Goal: Task Accomplishment & Management: Use online tool/utility

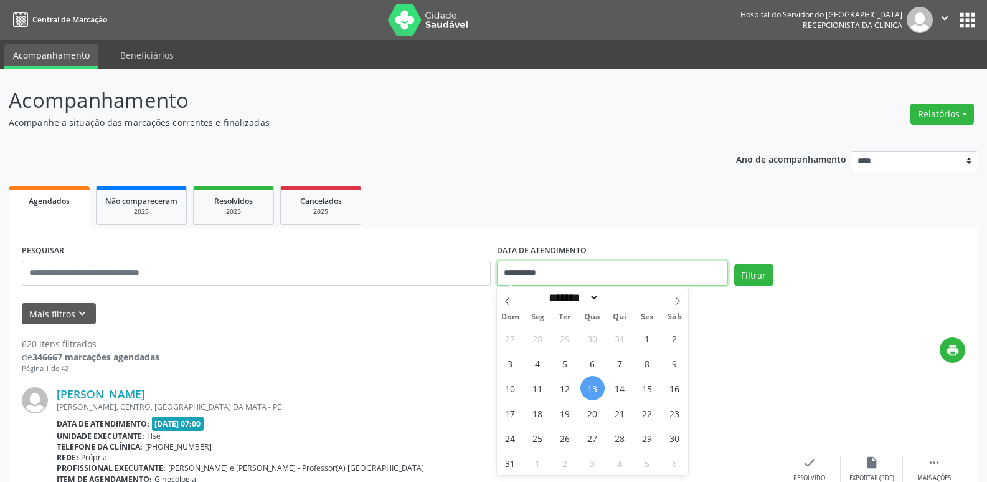
click at [537, 272] on input "**********" at bounding box center [612, 272] width 231 height 25
click at [549, 267] on input "**********" at bounding box center [612, 272] width 231 height 25
click at [966, 112] on button "Relatórios" at bounding box center [943, 113] width 64 height 21
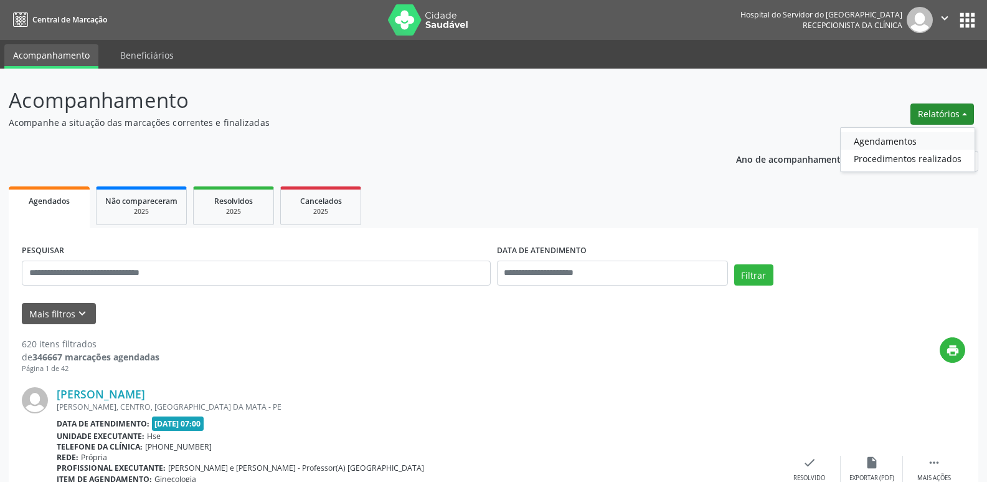
click at [887, 141] on link "Agendamentos" at bounding box center [908, 140] width 134 height 17
select select "*"
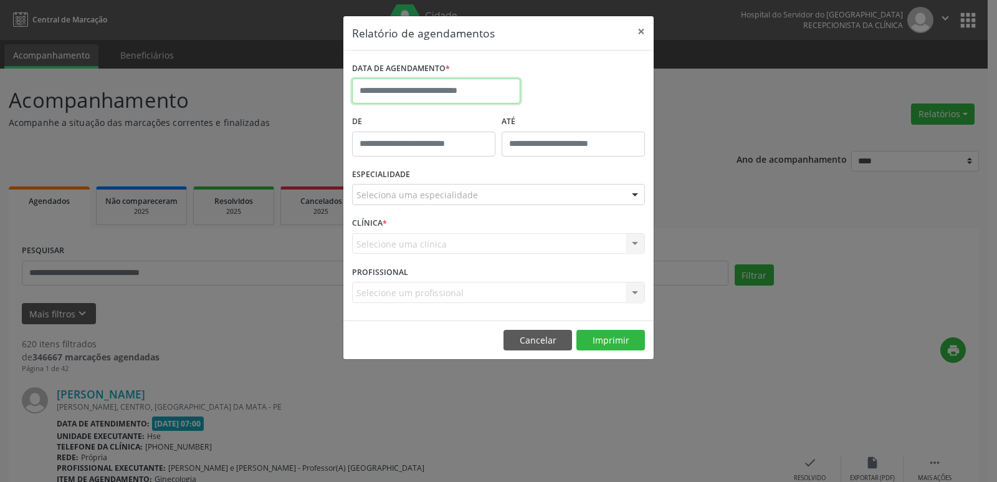
click at [400, 93] on input "text" at bounding box center [436, 90] width 168 height 25
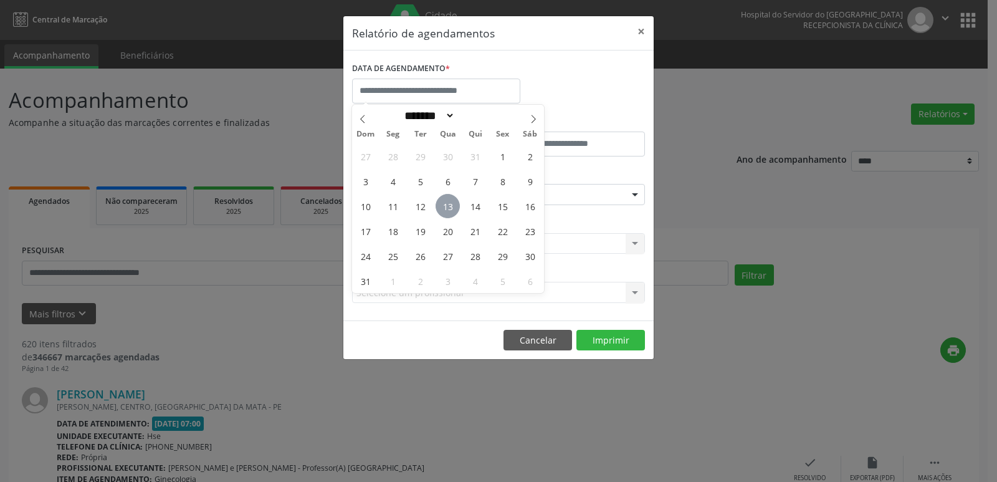
click at [453, 210] on span "13" at bounding box center [447, 206] width 24 height 24
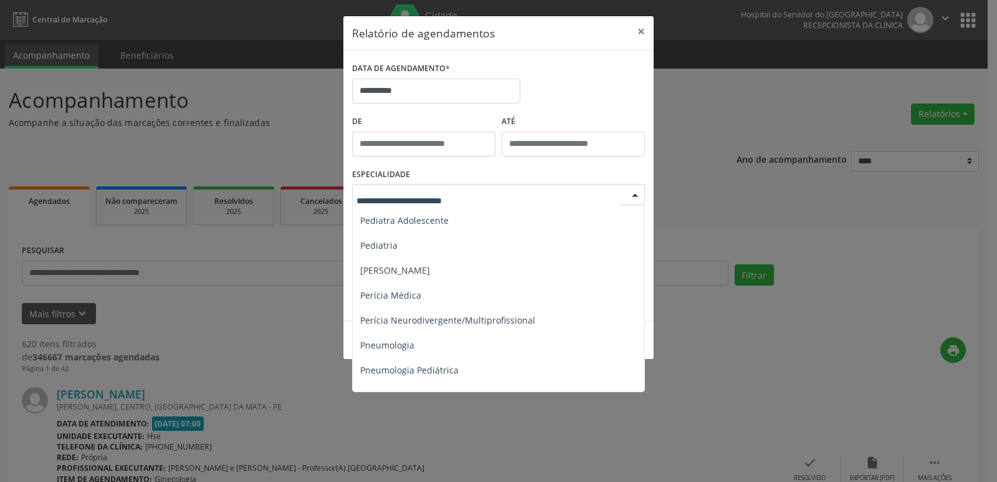
scroll to position [1869, 0]
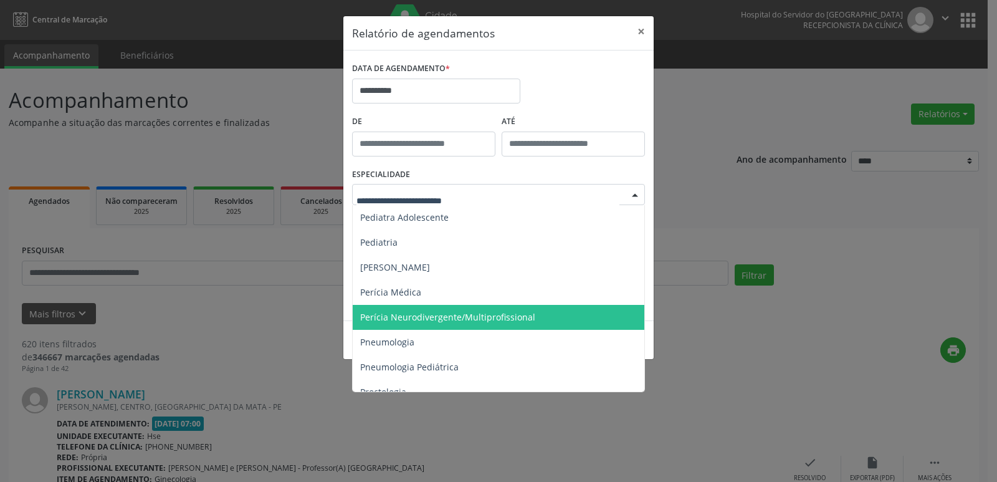
click at [430, 310] on span "Perícia Neurodivergente/Multiprofissional" at bounding box center [499, 317] width 293 height 25
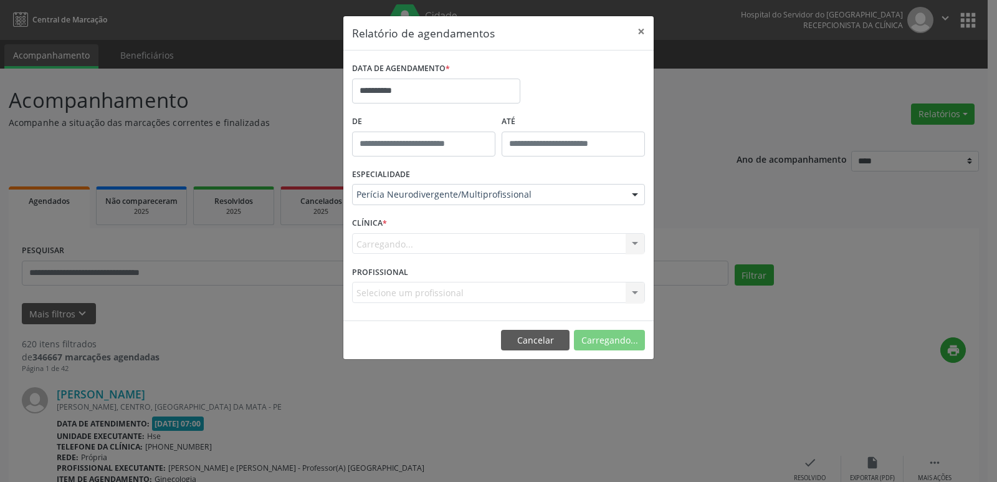
click at [411, 246] on div "Carregando... Nenhum resultado encontrado para: " " Não há nenhuma opção para s…" at bounding box center [498, 243] width 293 height 21
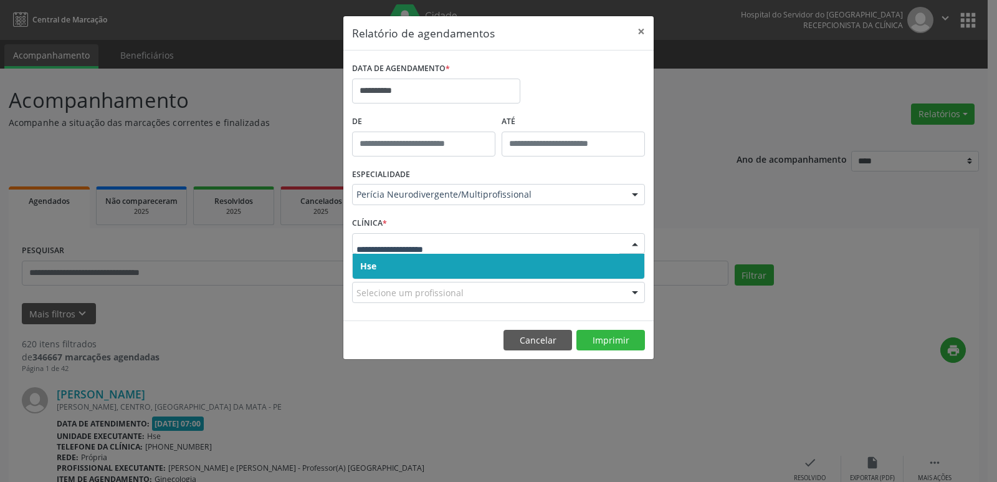
click at [382, 262] on span "Hse" at bounding box center [499, 266] width 292 height 25
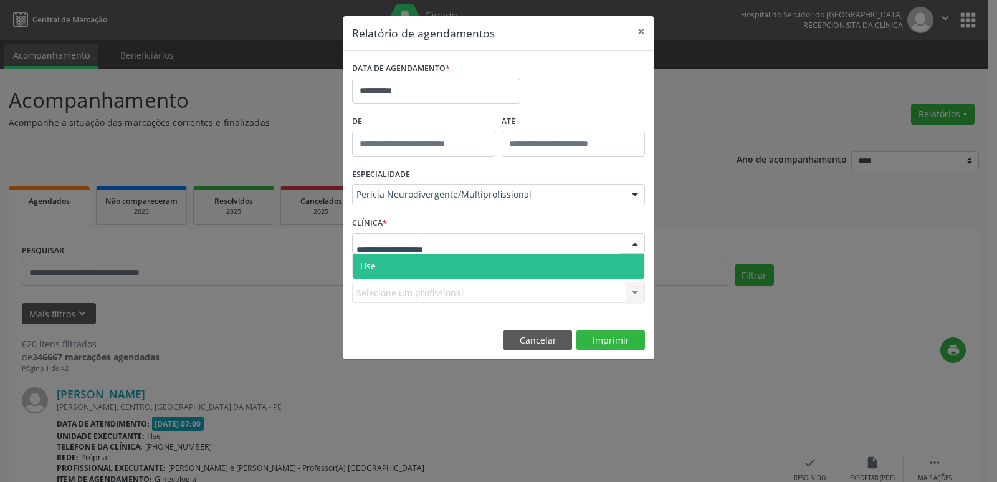
click at [384, 262] on span "Hse" at bounding box center [499, 266] width 292 height 25
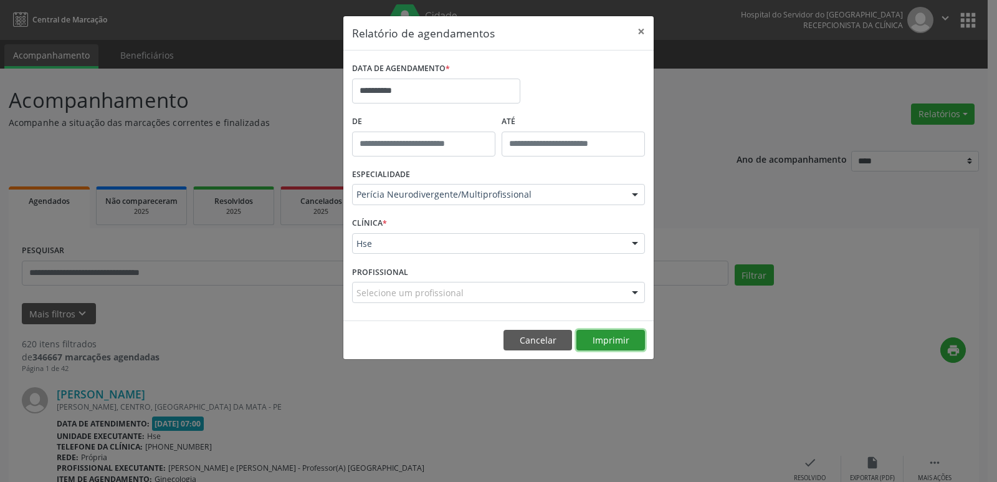
click at [605, 334] on button "Imprimir" at bounding box center [610, 340] width 69 height 21
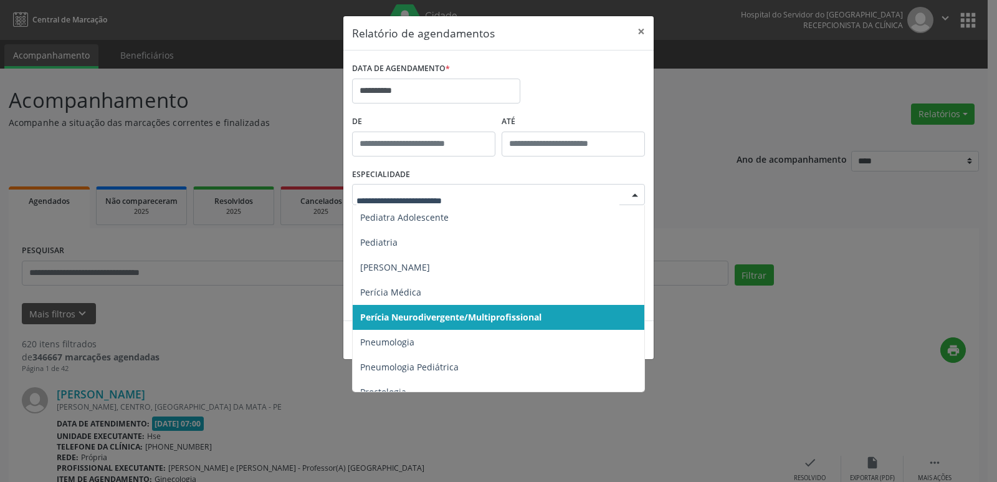
click at [387, 185] on div at bounding box center [498, 194] width 293 height 21
type input "*"
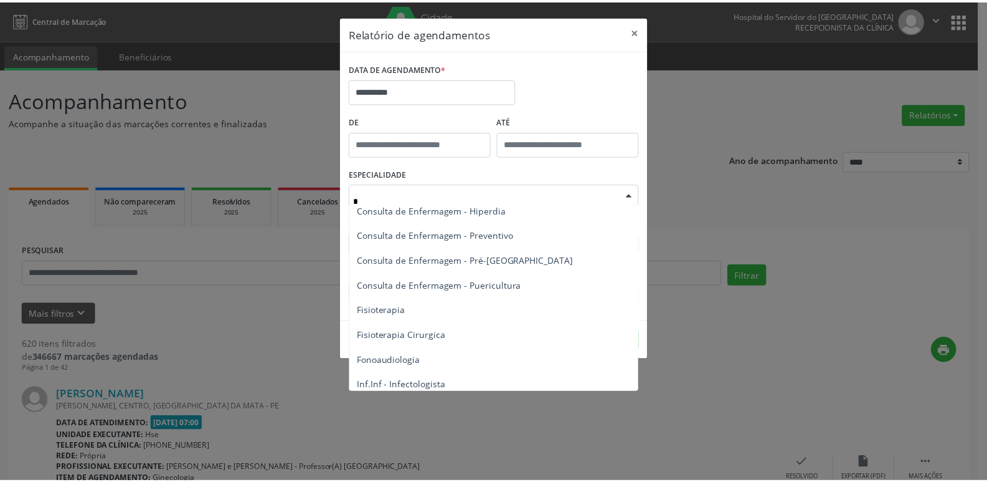
scroll to position [1, 0]
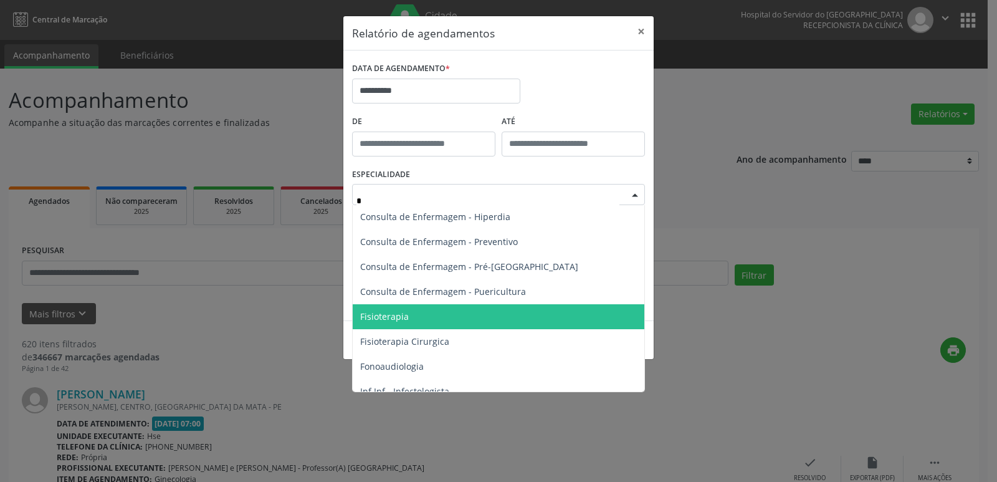
click at [398, 325] on span "Fisioterapia" at bounding box center [499, 316] width 292 height 25
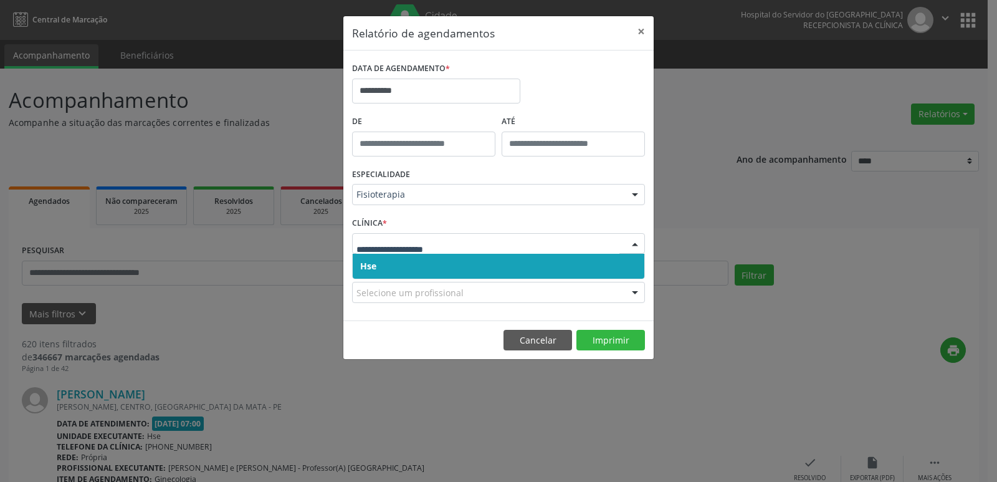
click at [374, 259] on span "Hse" at bounding box center [499, 266] width 292 height 25
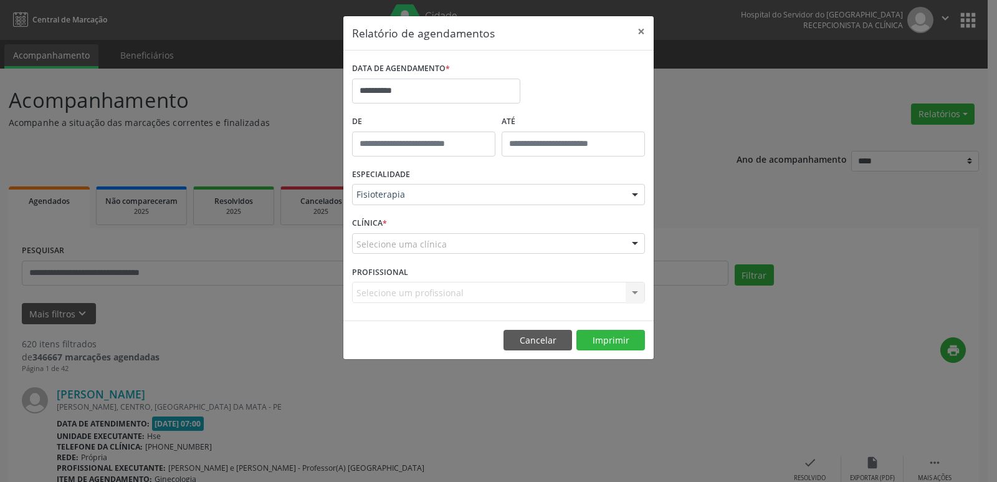
click at [376, 234] on div "Selecione uma clínica" at bounding box center [498, 243] width 293 height 21
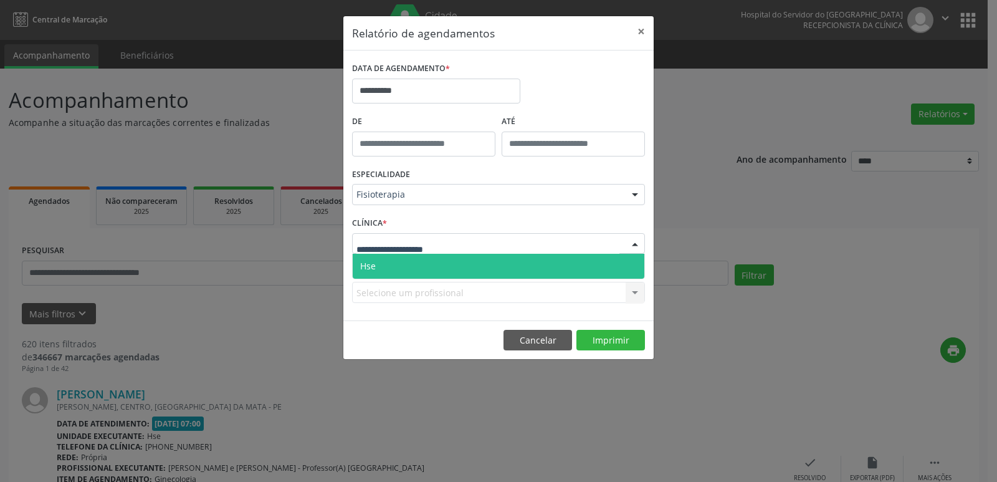
click at [373, 257] on span "Hse" at bounding box center [499, 266] width 292 height 25
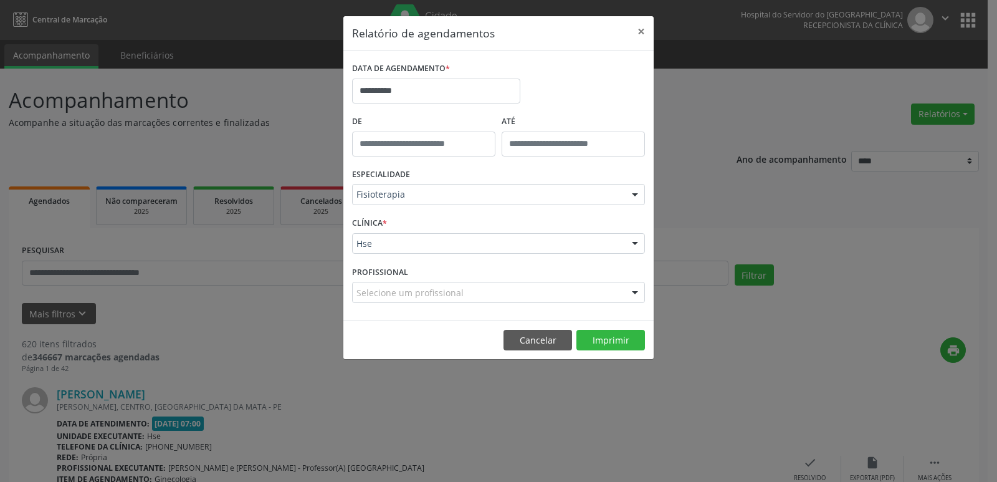
click at [615, 323] on footer "Cancelar Imprimir" at bounding box center [498, 339] width 310 height 39
click at [597, 338] on button "Imprimir" at bounding box center [610, 340] width 69 height 21
click at [641, 32] on button "×" at bounding box center [641, 31] width 25 height 31
